Goal: Check status

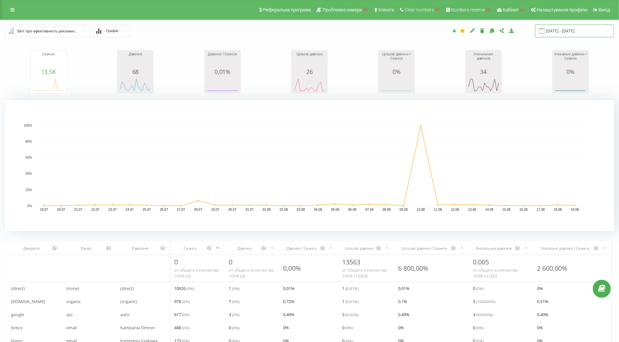
click at [578, 29] on input "[DATE] - [DATE]" at bounding box center [574, 31] width 79 height 13
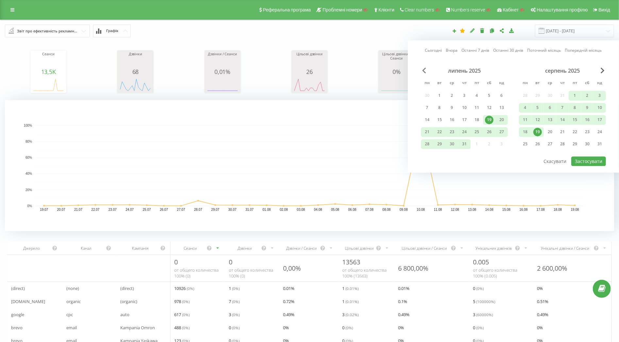
click at [424, 70] on span "Previous Month" at bounding box center [424, 70] width 4 height 6
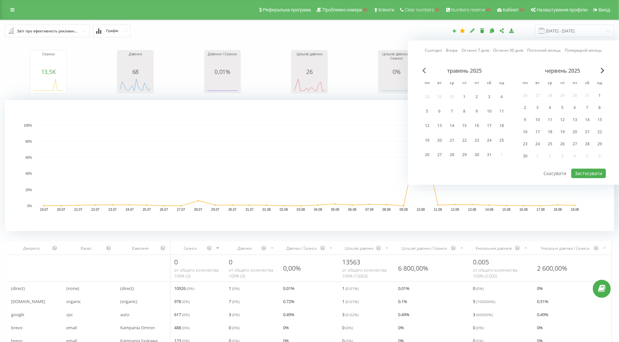
click at [424, 70] on span "Previous Month" at bounding box center [424, 70] width 4 height 6
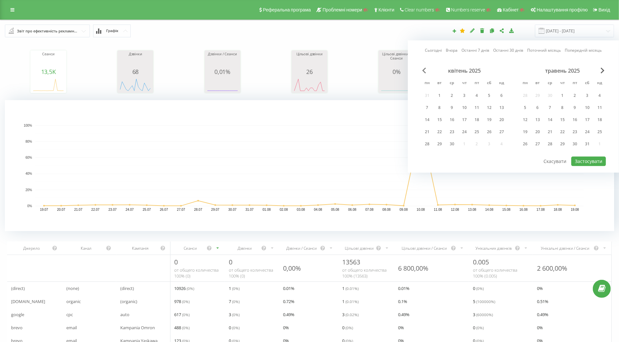
click at [424, 70] on span "Previous Month" at bounding box center [424, 70] width 4 height 6
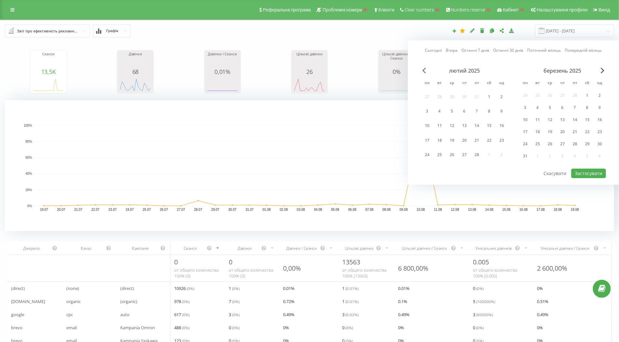
click at [424, 70] on span "Previous Month" at bounding box center [424, 70] width 4 height 6
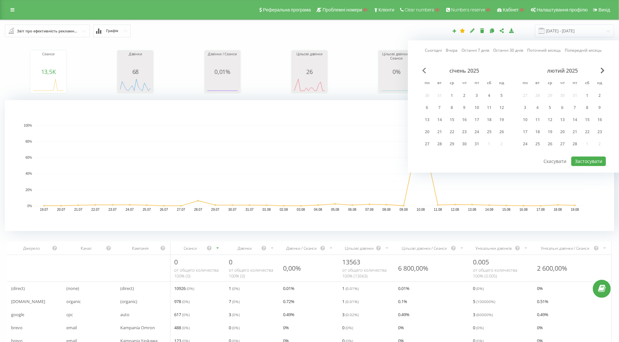
click at [424, 70] on span "Previous Month" at bounding box center [424, 70] width 4 height 6
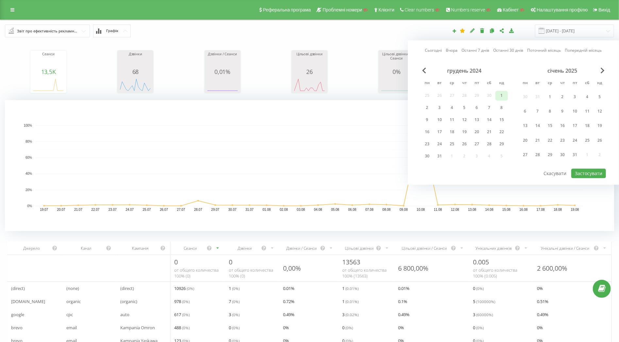
click at [498, 96] on div "1" at bounding box center [502, 95] width 9 height 9
click at [604, 69] on span "Next Month" at bounding box center [603, 70] width 4 height 6
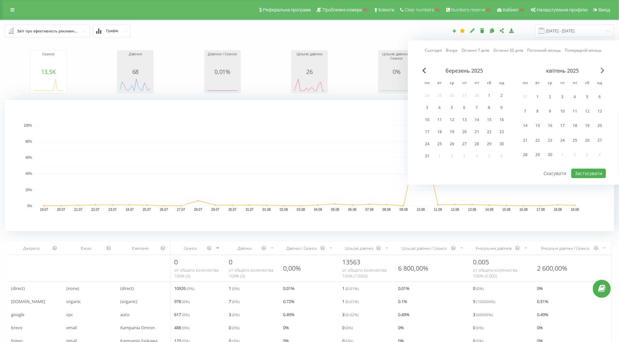
click at [604, 69] on span "Next Month" at bounding box center [603, 70] width 4 height 6
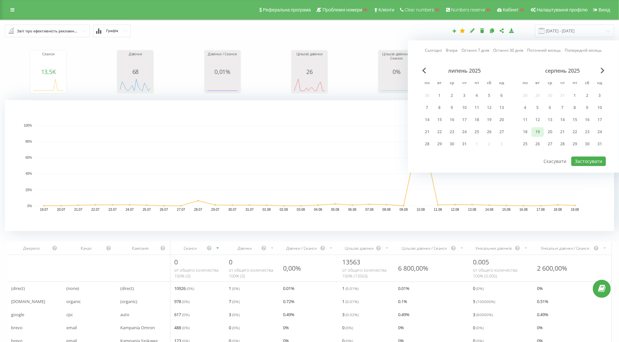
click at [537, 131] on div "19" at bounding box center [538, 132] width 9 height 9
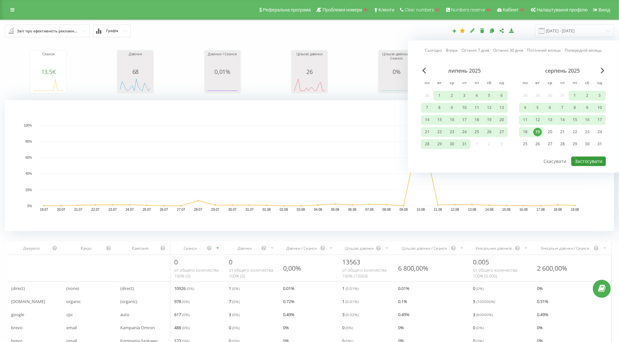
click at [580, 157] on button "Застосувати" at bounding box center [589, 160] width 35 height 9
type input "[DATE] - [DATE]"
